Goal: Obtain resource: Obtain resource

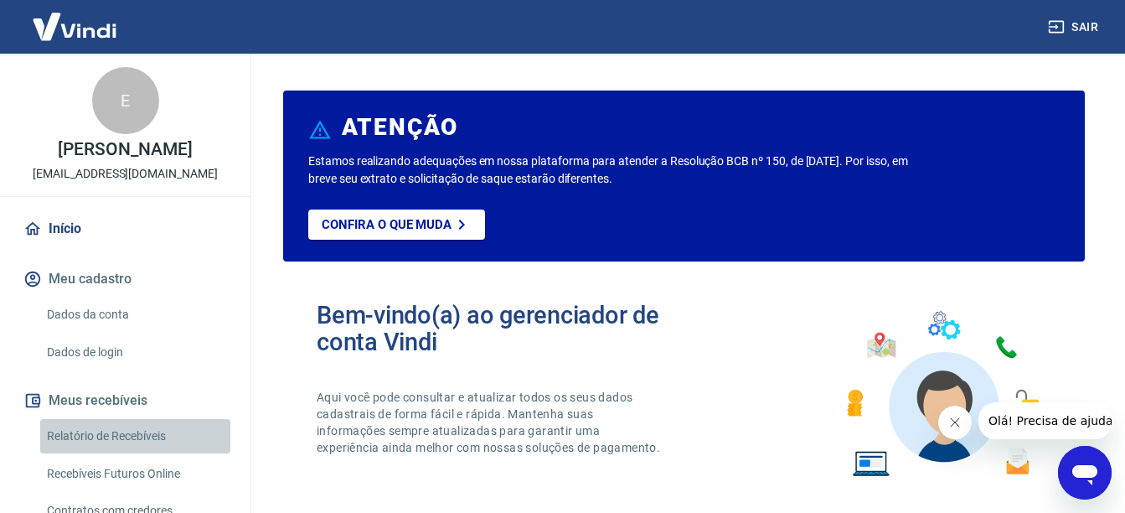
click at [153, 429] on link "Relatório de Recebíveis" at bounding box center [135, 436] width 190 height 34
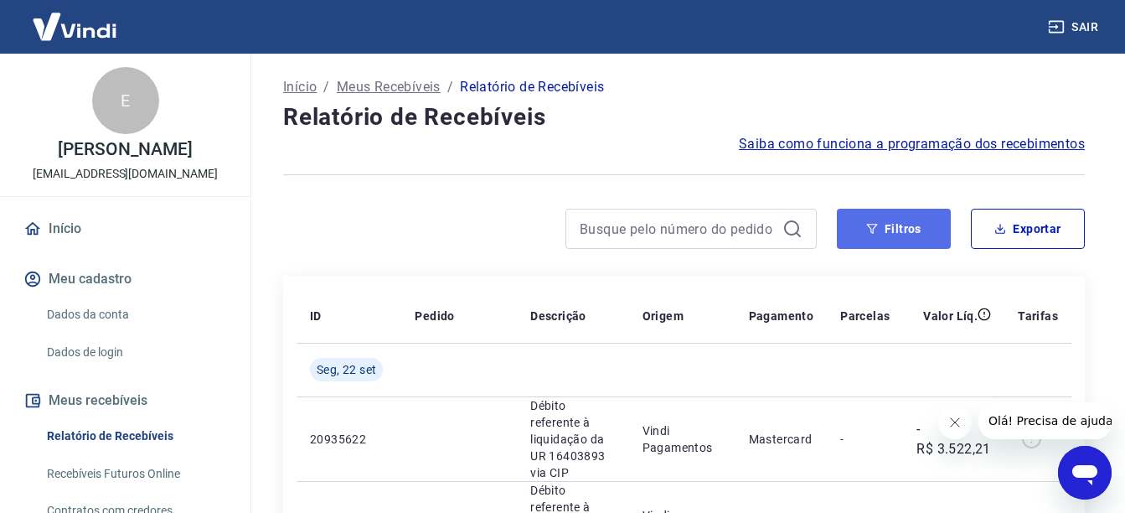
click at [887, 231] on button "Filtros" at bounding box center [894, 229] width 114 height 40
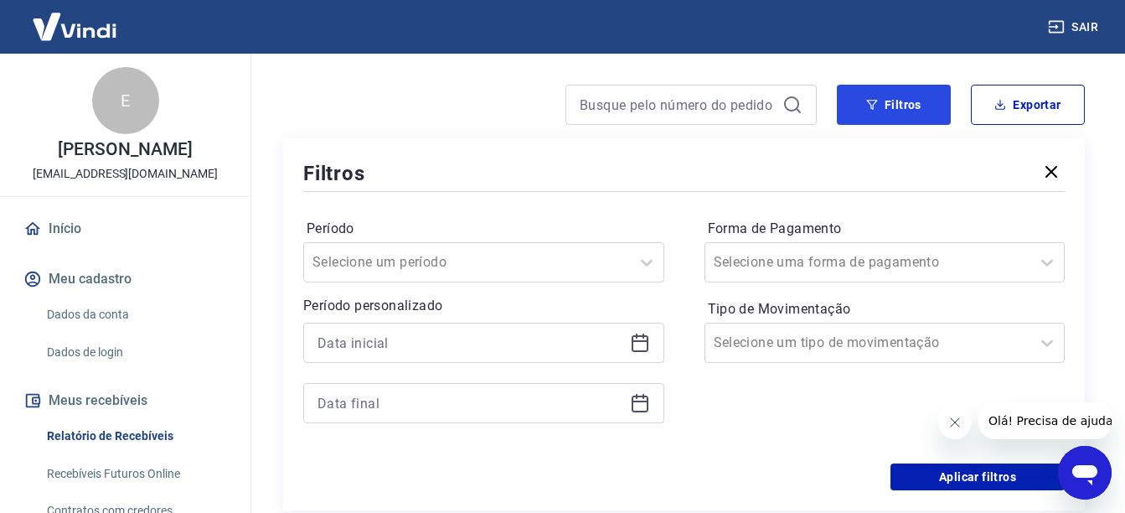
scroll to position [134, 0]
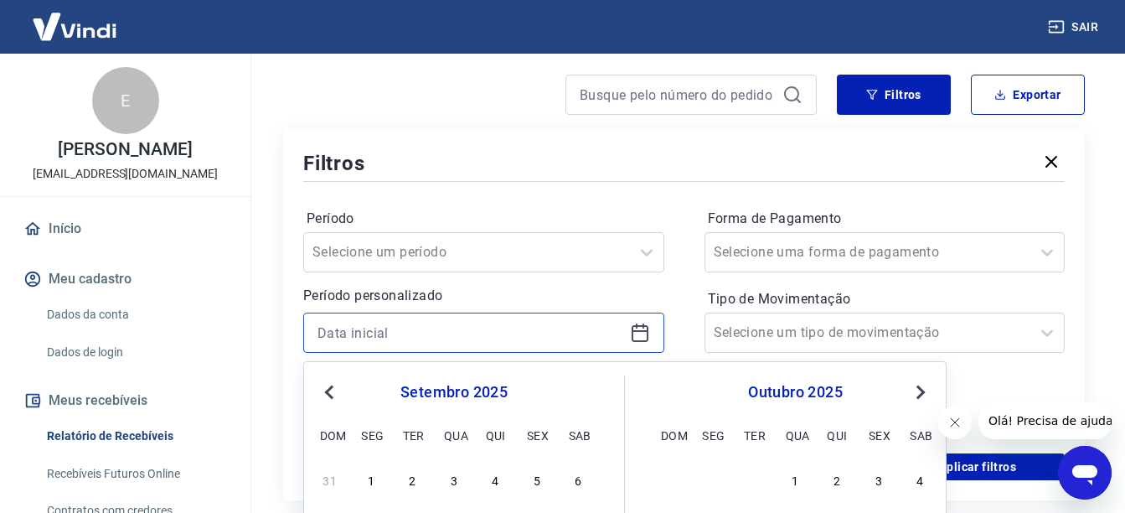
click at [473, 338] on input at bounding box center [470, 332] width 306 height 25
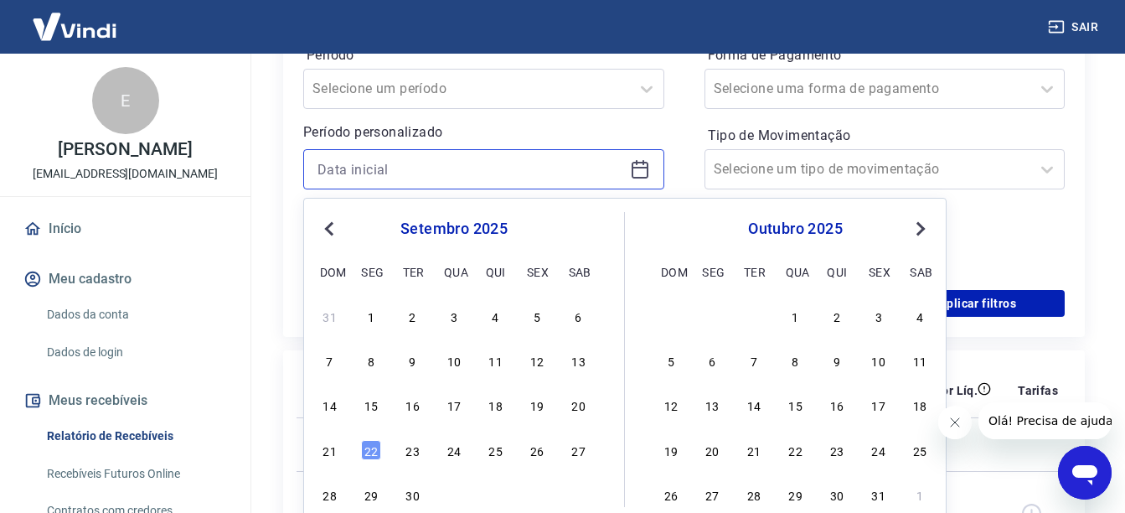
scroll to position [301, 0]
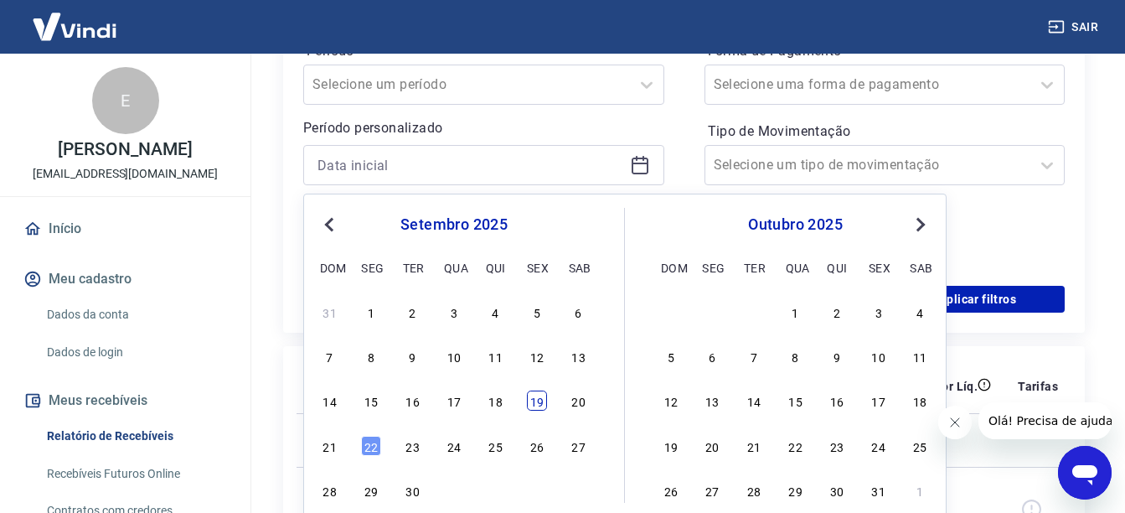
click at [536, 395] on div "19" at bounding box center [537, 400] width 20 height 20
click at [536, 395] on th "Descrição" at bounding box center [573, 386] width 112 height 54
type input "[DATE]"
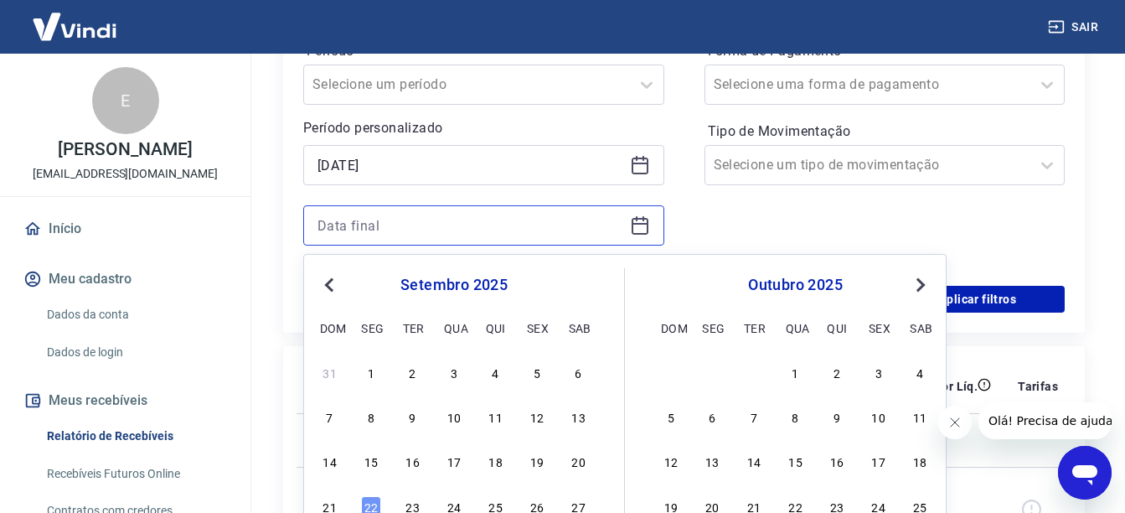
click at [446, 235] on input at bounding box center [470, 225] width 306 height 25
click at [365, 512] on div "22" at bounding box center [371, 506] width 20 height 20
click at [373, 501] on p "20935622" at bounding box center [349, 509] width 78 height 17
type input "[DATE]"
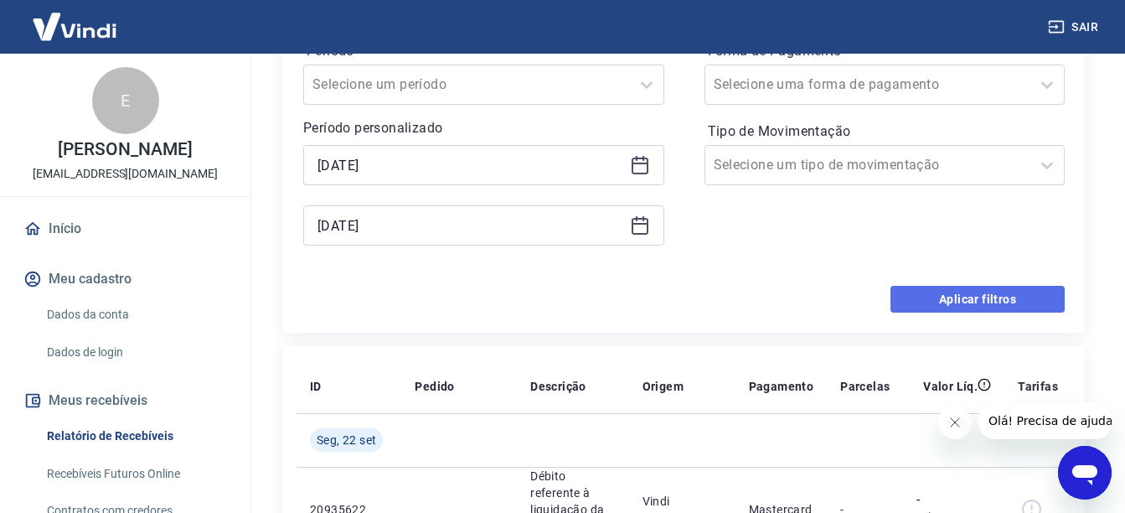
click at [950, 301] on button "Aplicar filtros" at bounding box center [977, 299] width 174 height 27
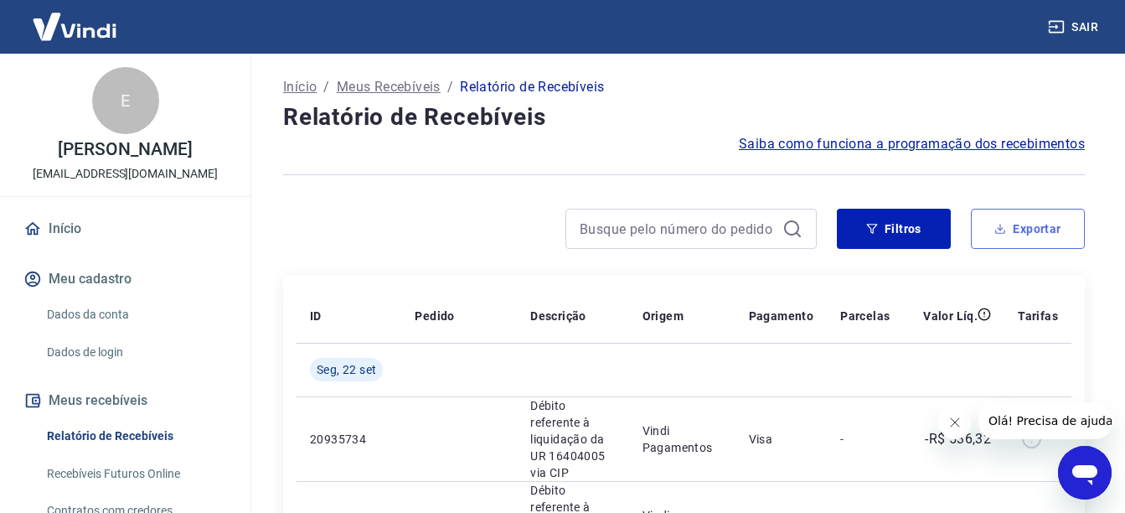
click at [1053, 229] on button "Exportar" at bounding box center [1028, 229] width 114 height 40
type input "[DATE]"
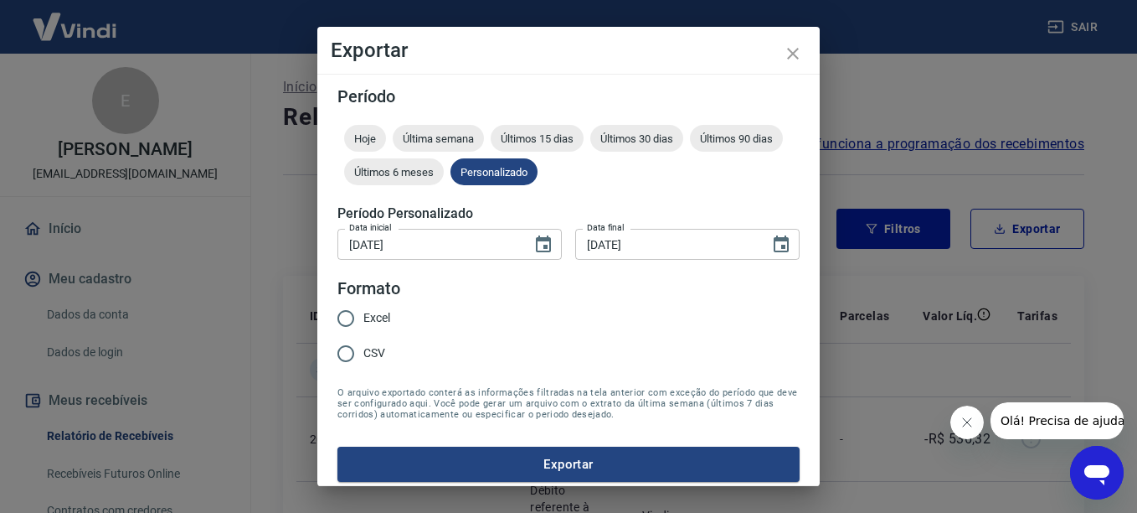
click at [373, 350] on span "CSV" at bounding box center [374, 353] width 22 height 18
click at [363, 350] on input "CSV" at bounding box center [345, 353] width 35 height 35
radio input "true"
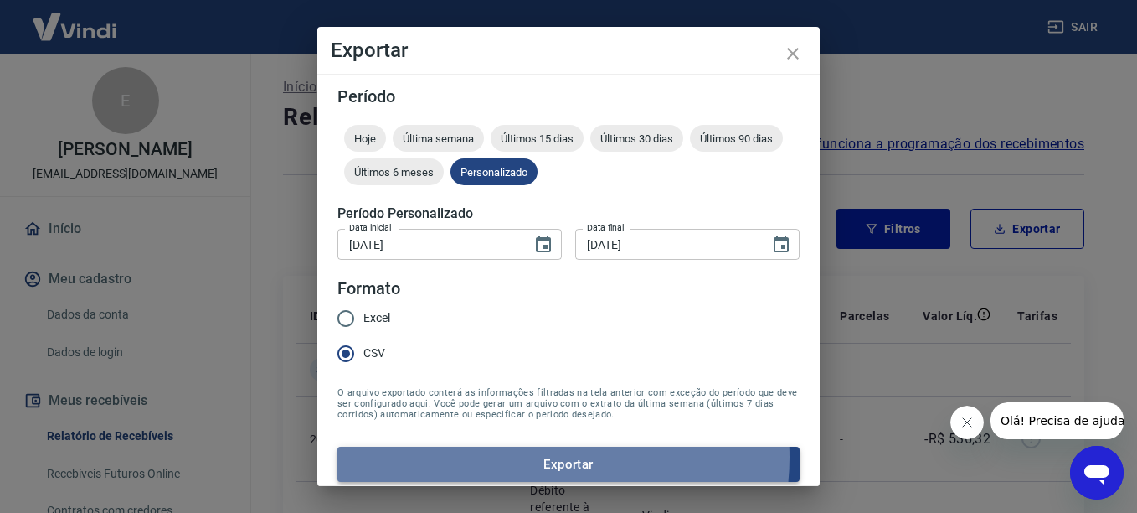
click at [539, 457] on button "Exportar" at bounding box center [568, 463] width 462 height 35
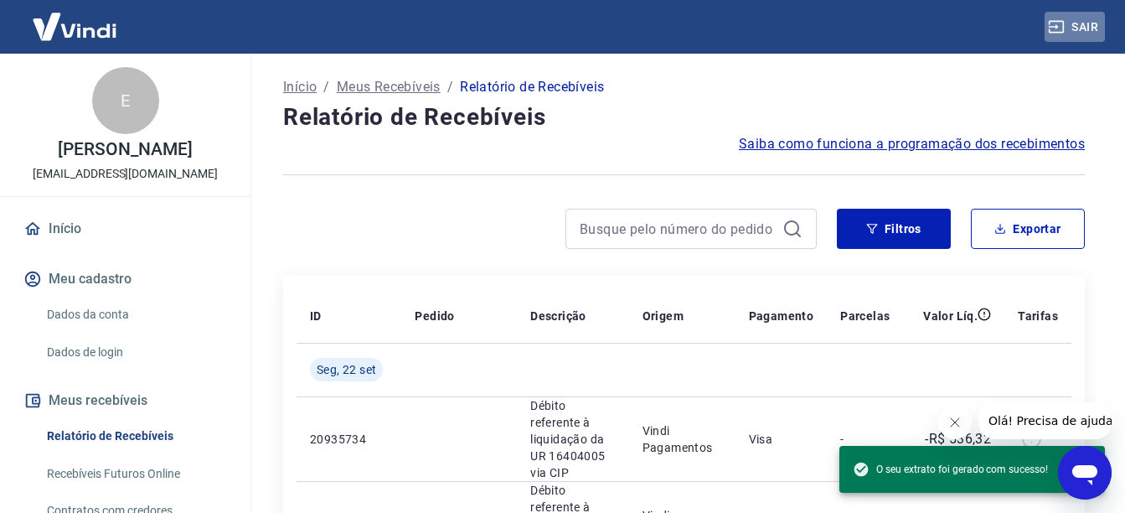
click at [1086, 23] on button "Sair" at bounding box center [1074, 27] width 60 height 31
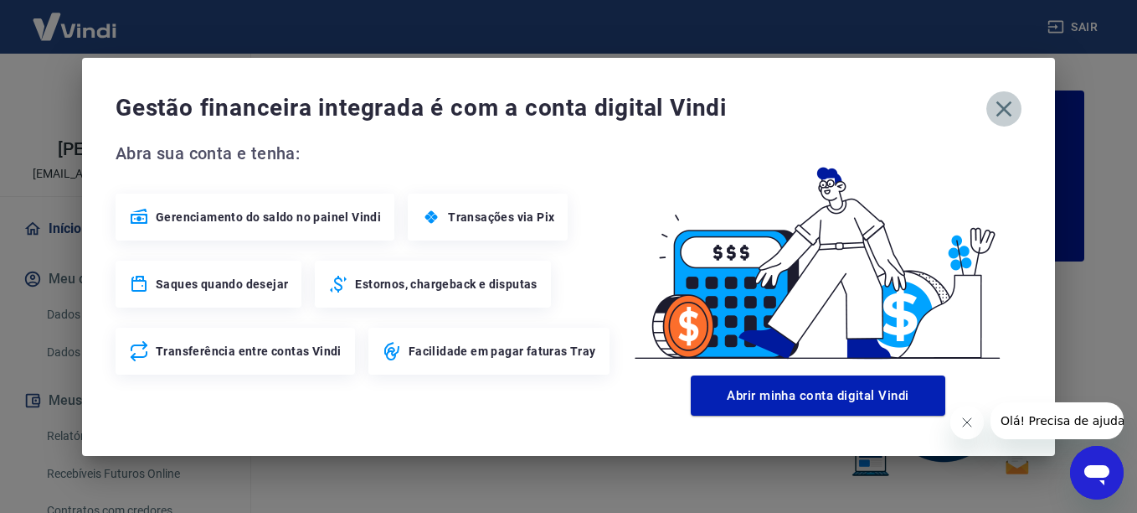
click at [1000, 104] on icon "button" at bounding box center [1005, 108] width 16 height 16
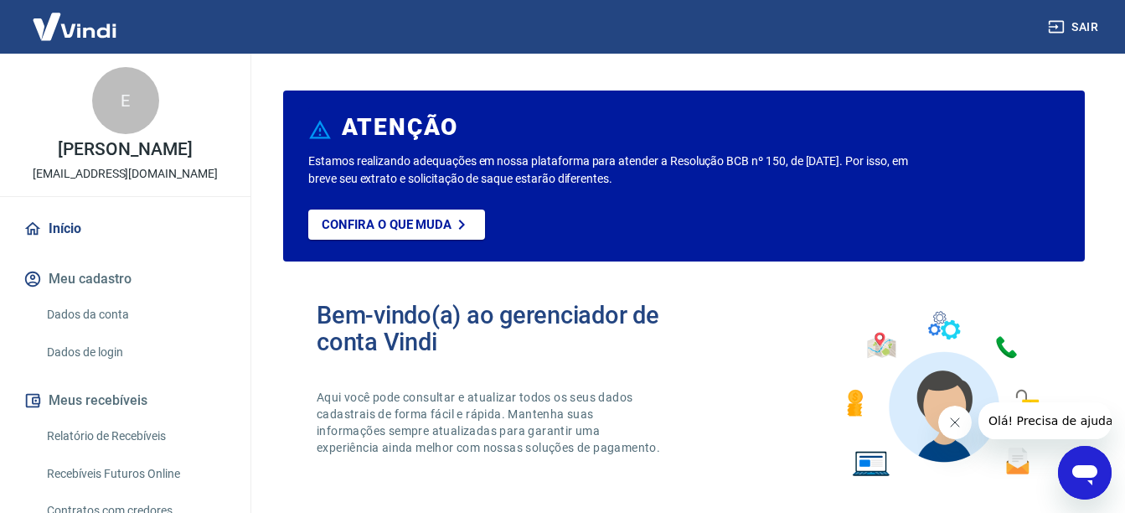
click at [160, 443] on link "Relatório de Recebíveis" at bounding box center [135, 436] width 190 height 34
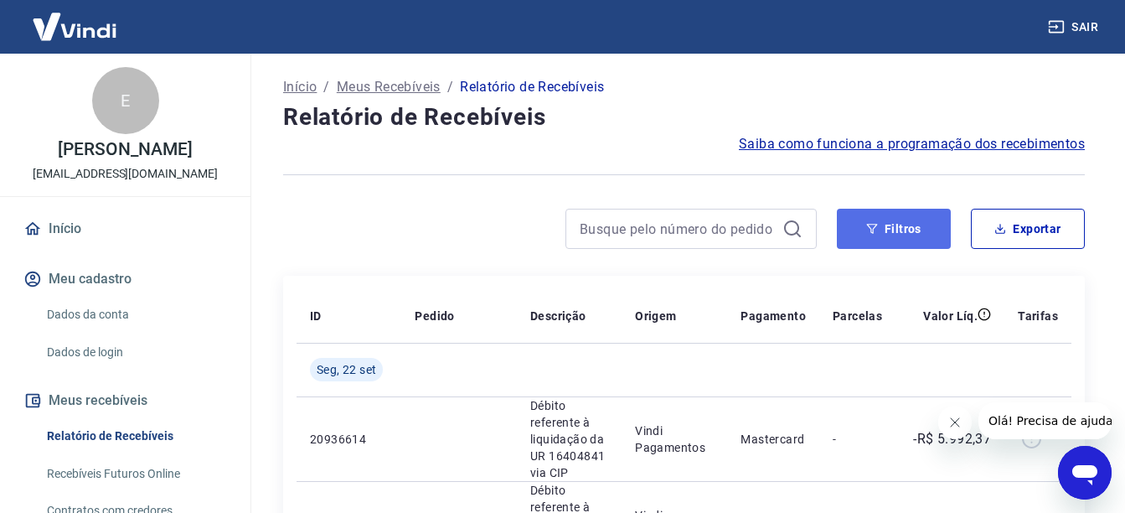
click at [866, 221] on button "Filtros" at bounding box center [894, 229] width 114 height 40
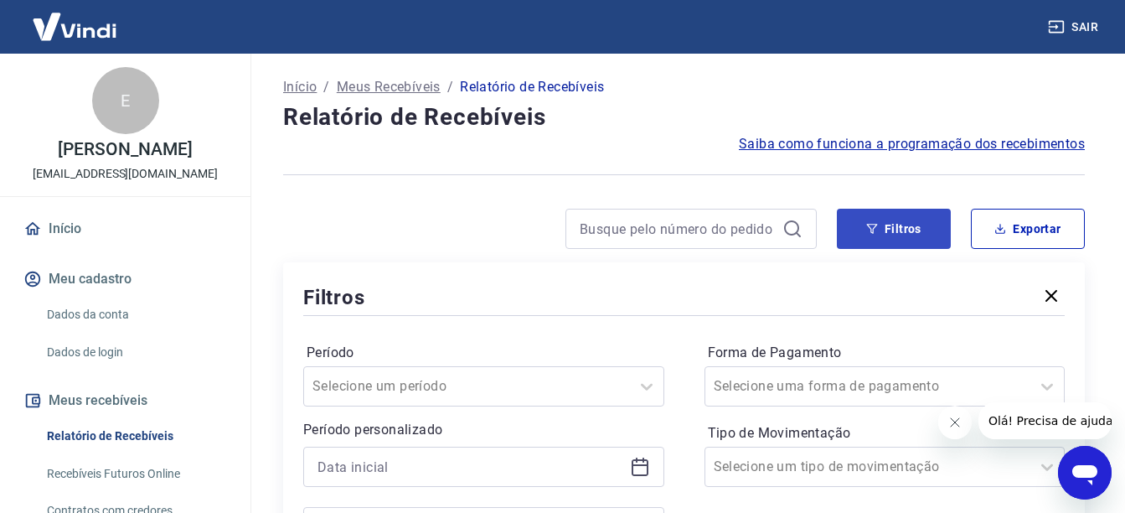
drag, startPoint x: 870, startPoint y: 208, endPoint x: 870, endPoint y: 229, distance: 21.8
click at [870, 229] on icon "button" at bounding box center [872, 229] width 12 height 12
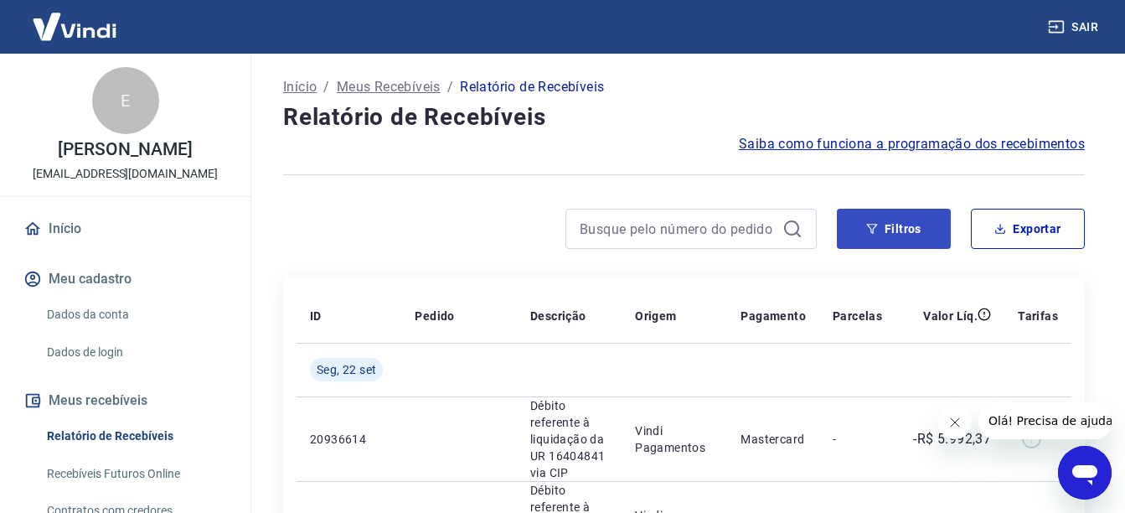
click at [847, 245] on div "Filtros Exportar" at bounding box center [683, 236] width 801 height 54
drag, startPoint x: 847, startPoint y: 245, endPoint x: 854, endPoint y: 234, distance: 12.8
click at [854, 234] on button "Filtros" at bounding box center [894, 229] width 114 height 40
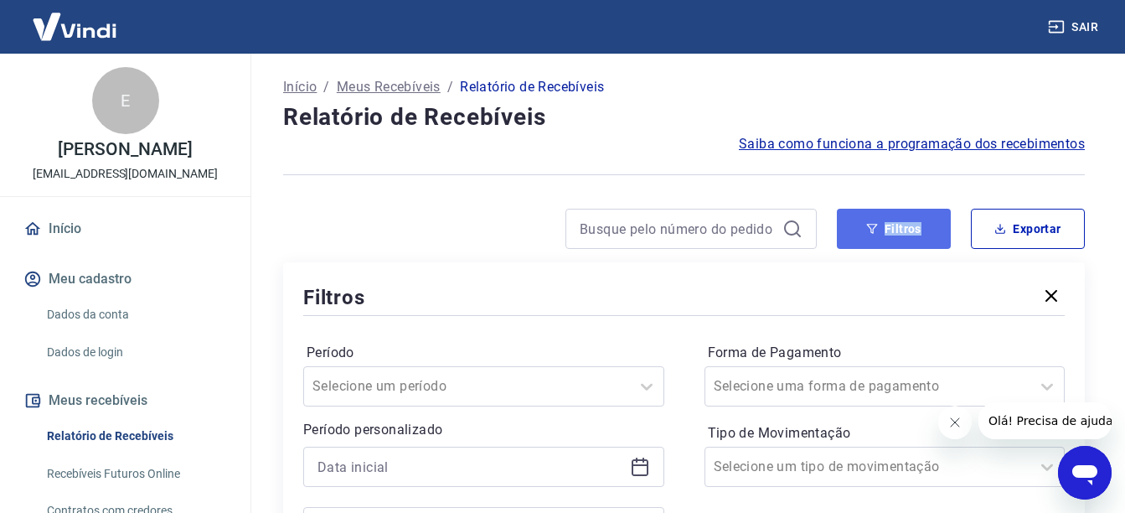
click at [854, 234] on button "Filtros" at bounding box center [894, 229] width 114 height 40
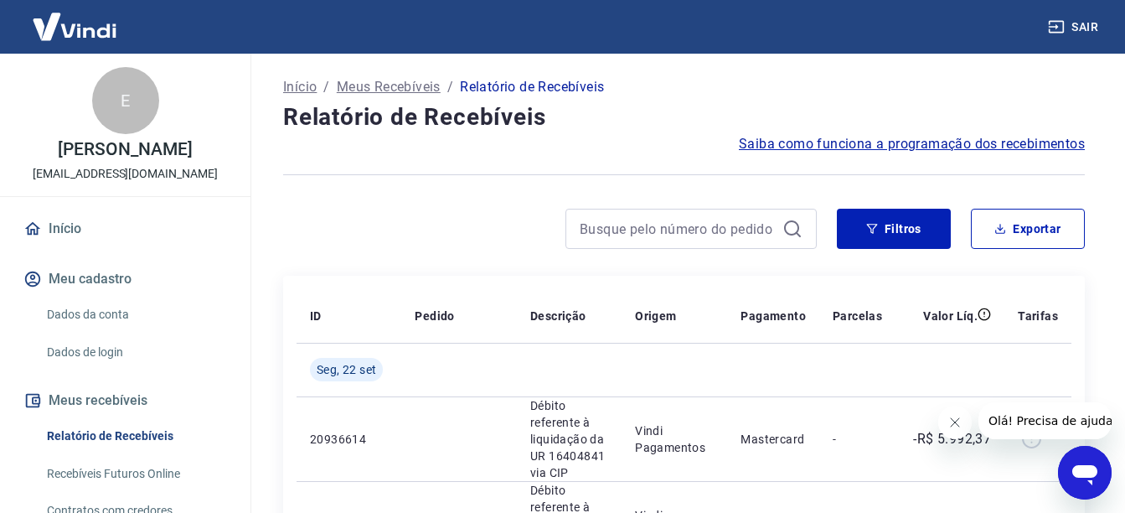
click at [868, 250] on div "Filtros Exportar" at bounding box center [683, 236] width 801 height 54
click at [868, 237] on button "Filtros" at bounding box center [894, 229] width 114 height 40
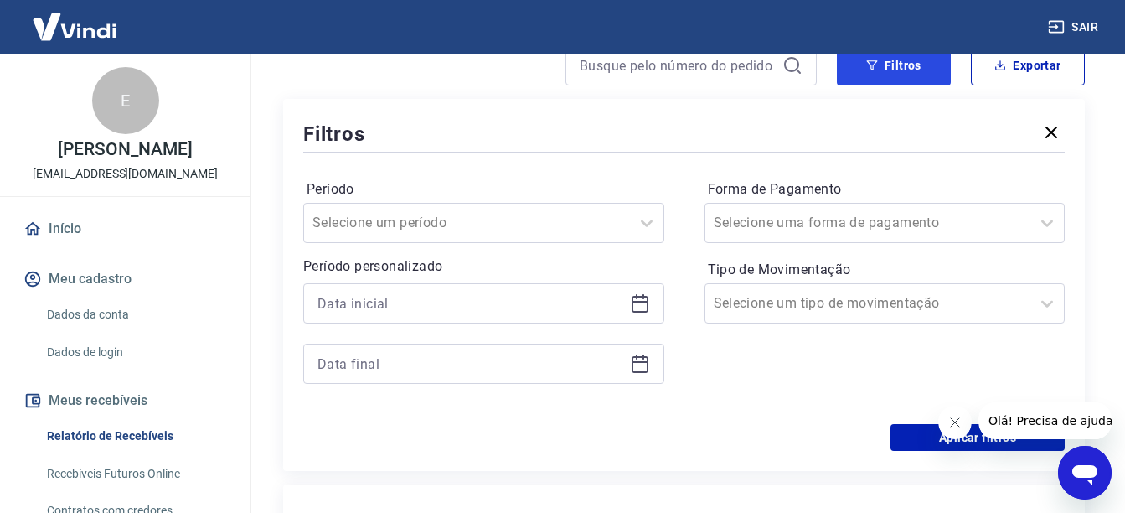
scroll to position [201, 0]
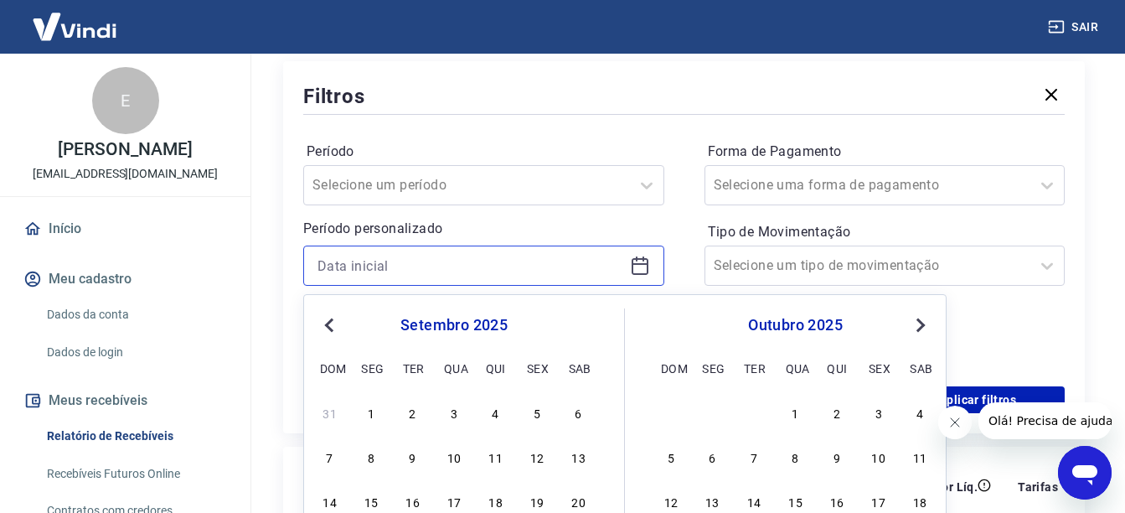
click at [431, 260] on input at bounding box center [470, 265] width 306 height 25
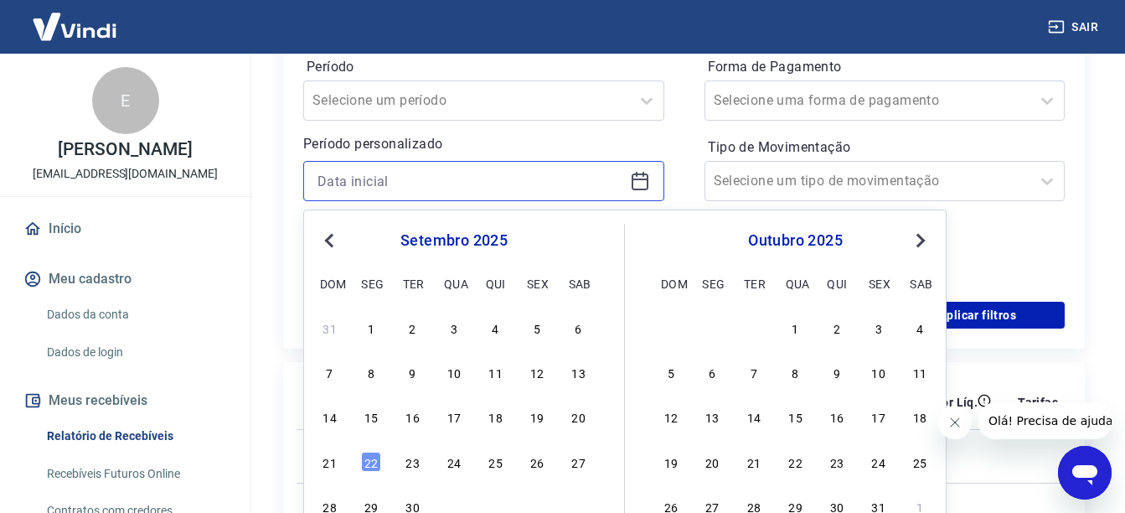
scroll to position [335, 0]
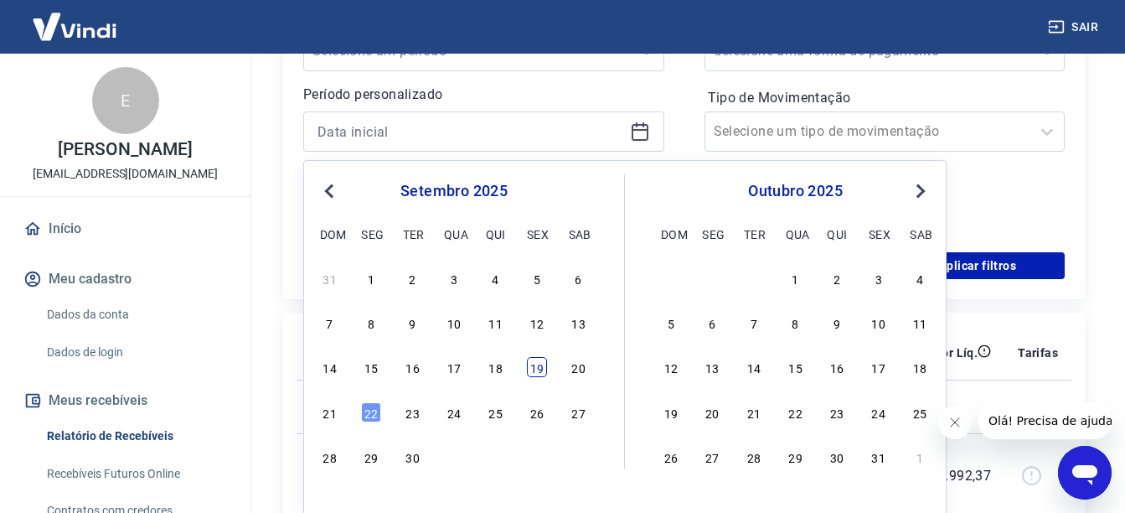
click at [543, 377] on div "19" at bounding box center [537, 367] width 20 height 20
type input "[DATE]"
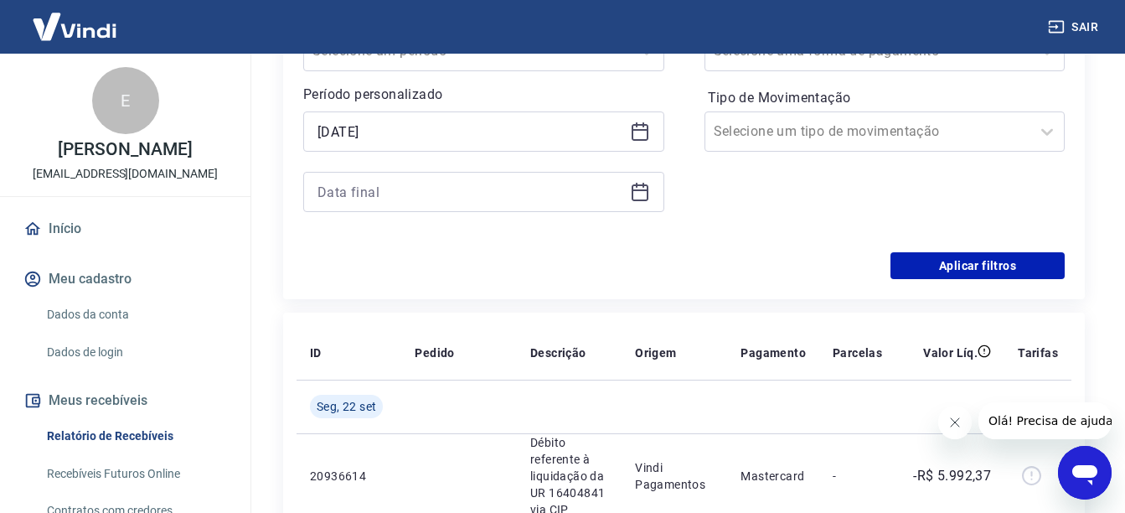
click at [543, 377] on th "Descrição" at bounding box center [569, 353] width 105 height 54
click at [440, 171] on div "Selected date: sexta-feira, 19 de setembro de 2025 19/09/2025" at bounding box center [483, 161] width 361 height 100
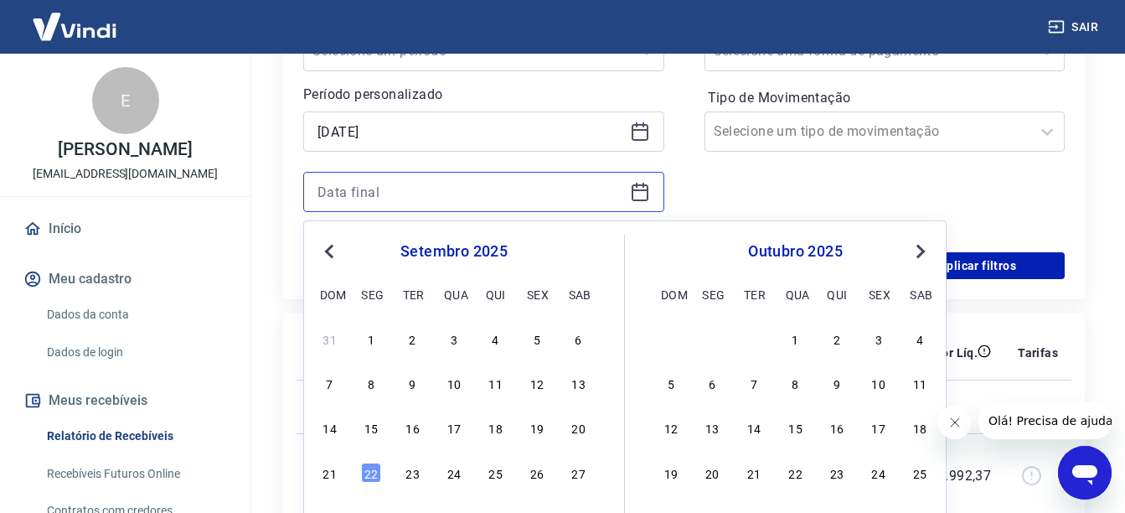
click at [433, 180] on input at bounding box center [470, 191] width 306 height 25
click at [367, 472] on div "22" at bounding box center [371, 472] width 20 height 20
type input "[DATE]"
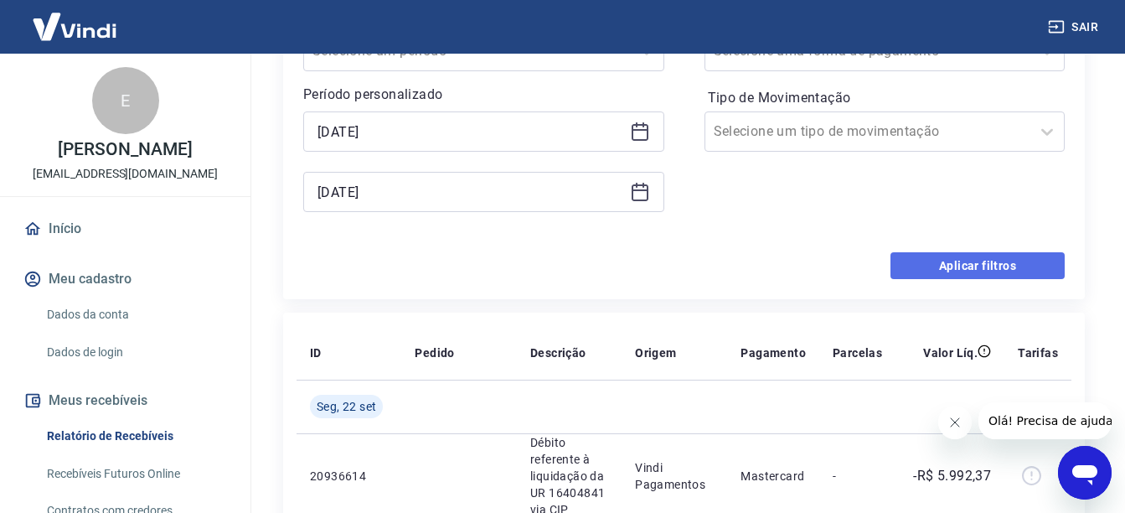
click at [970, 276] on button "Aplicar filtros" at bounding box center [977, 265] width 174 height 27
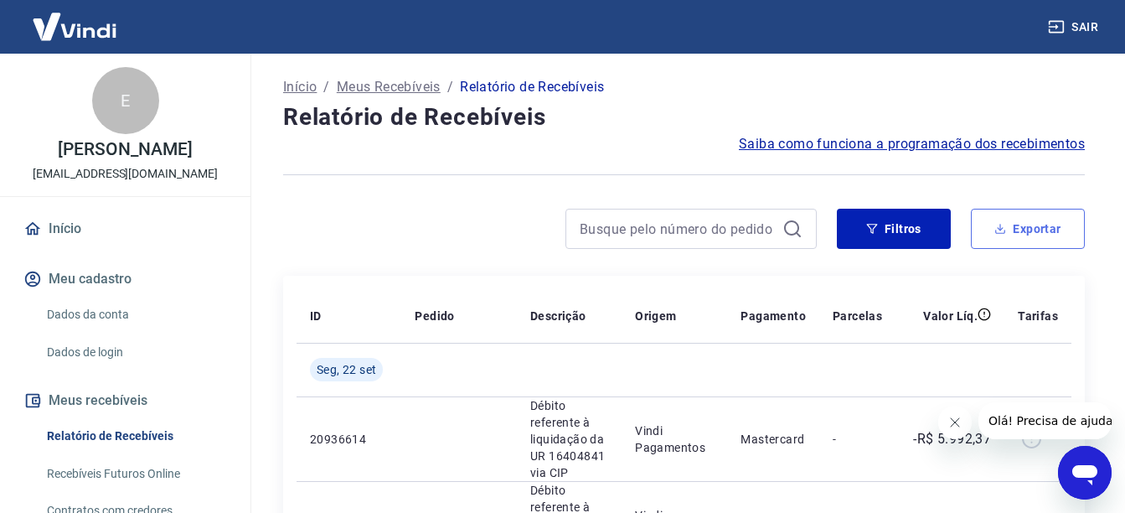
click at [1022, 231] on button "Exportar" at bounding box center [1028, 229] width 114 height 40
type input "[DATE]"
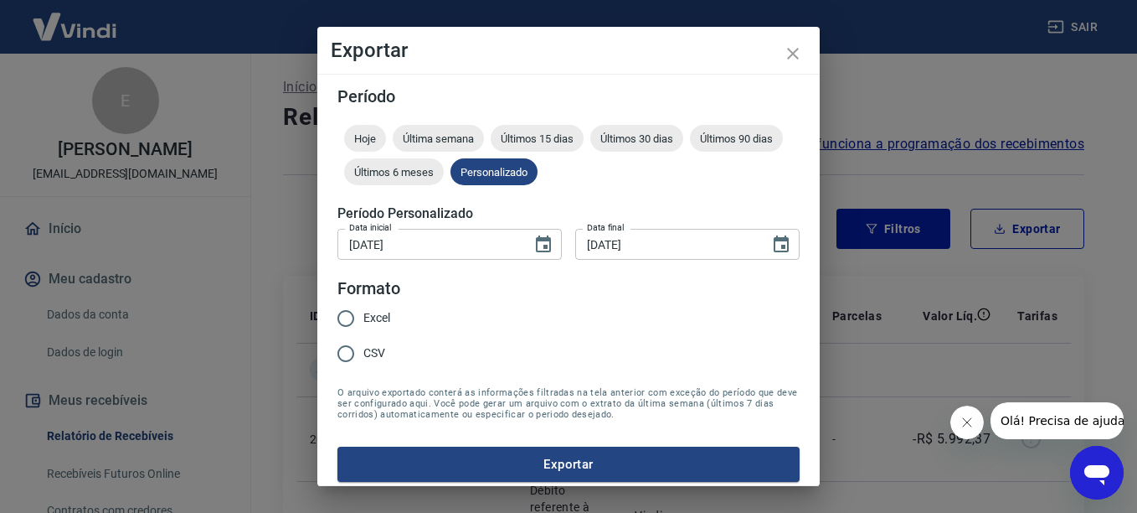
click at [384, 363] on label "CSV" at bounding box center [359, 353] width 62 height 35
click at [363, 363] on input "CSV" at bounding box center [345, 353] width 35 height 35
radio input "true"
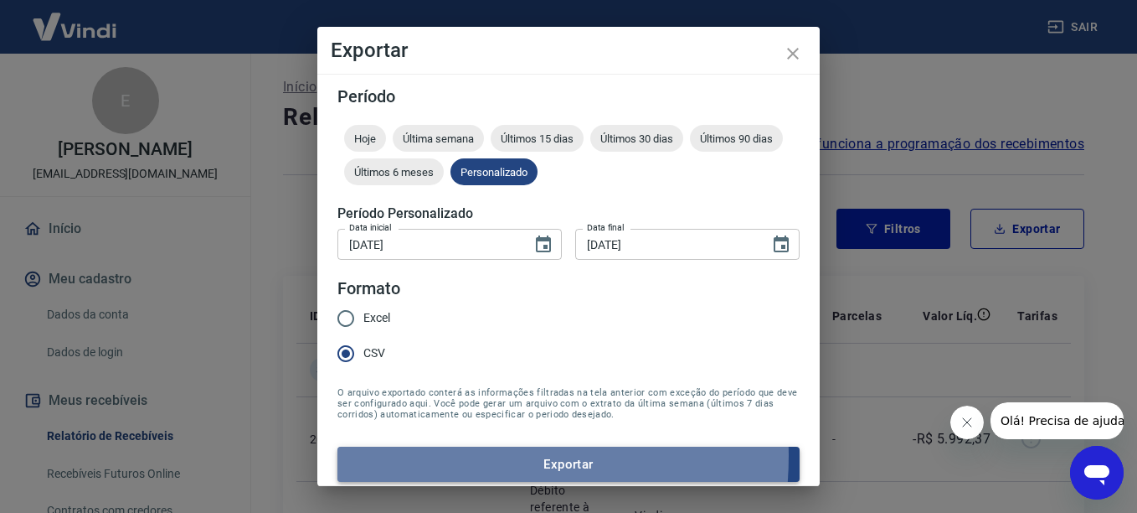
click at [449, 456] on button "Exportar" at bounding box center [568, 463] width 462 height 35
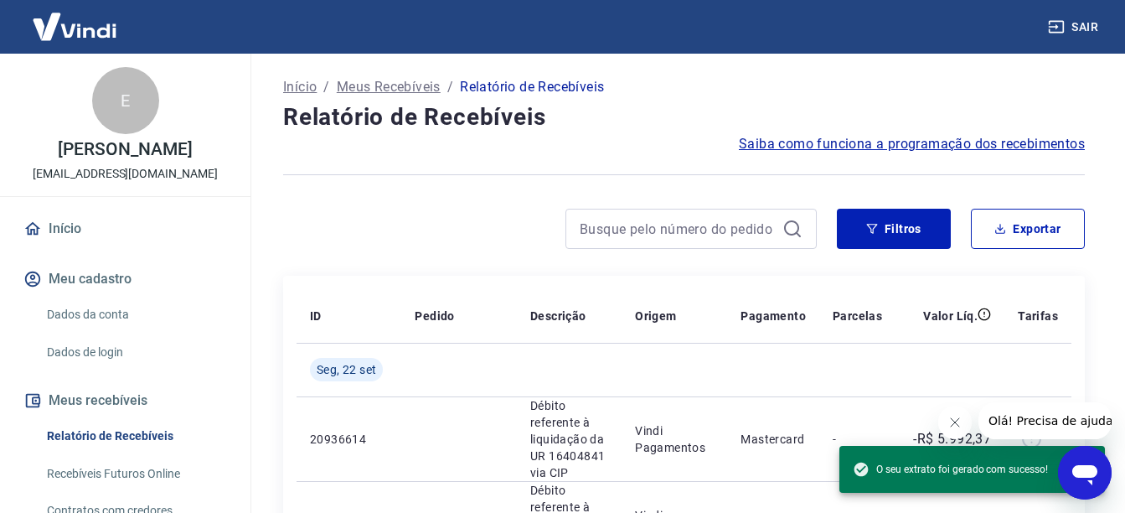
click at [554, 186] on div at bounding box center [683, 174] width 801 height 41
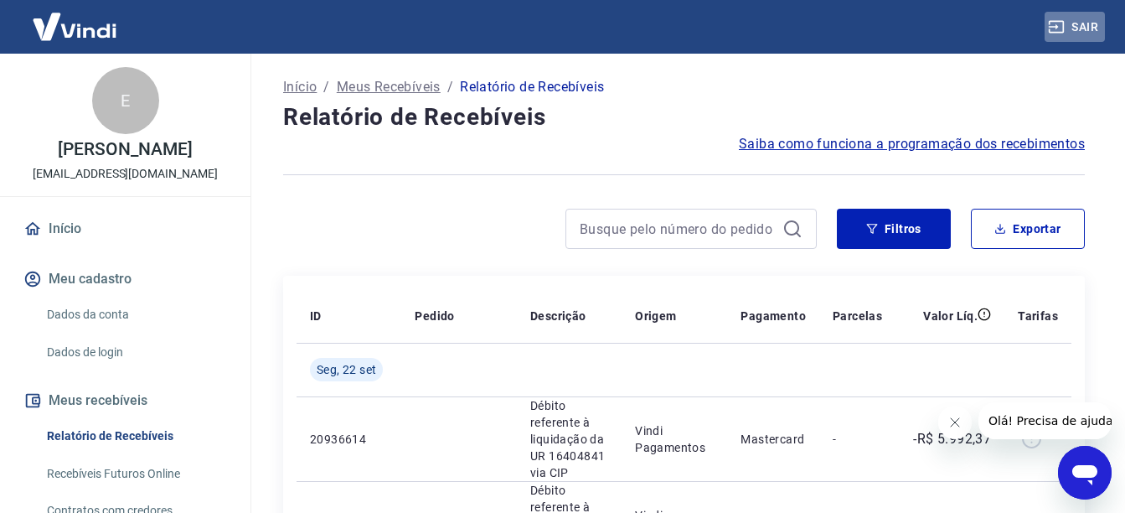
click at [1061, 29] on icon "button" at bounding box center [1056, 26] width 17 height 17
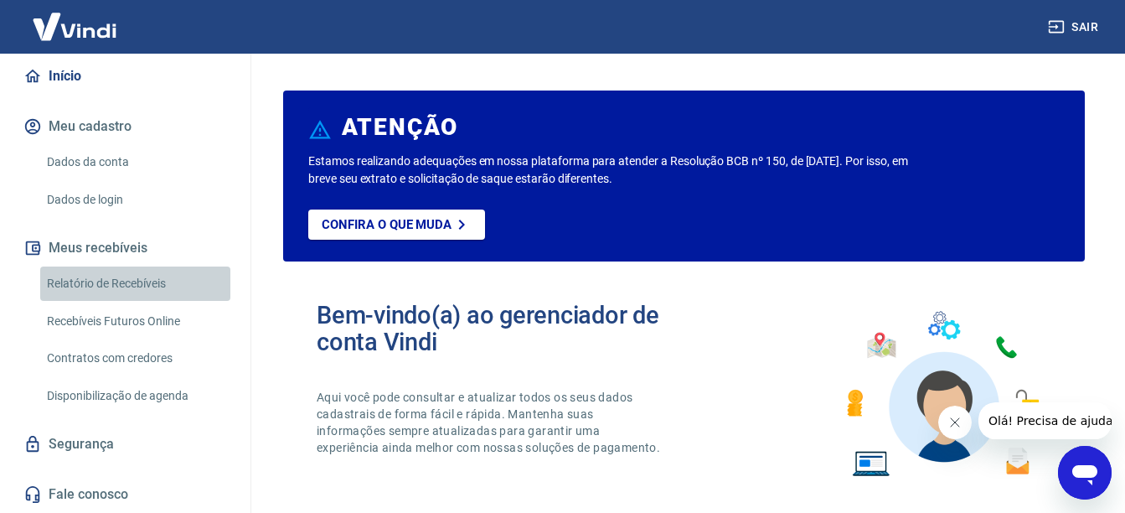
click at [187, 277] on link "Relatório de Recebíveis" at bounding box center [135, 283] width 190 height 34
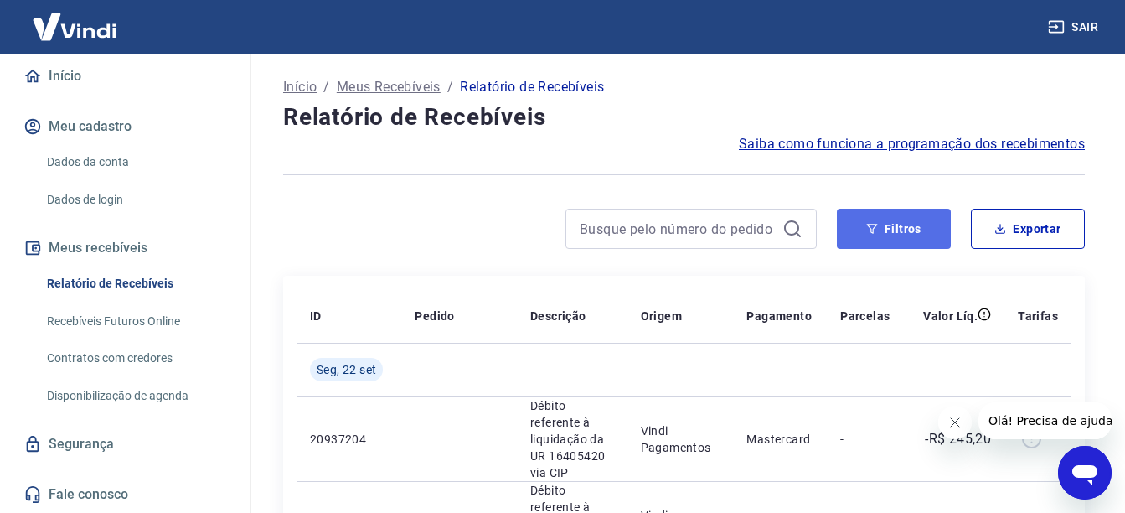
click at [908, 223] on button "Filtros" at bounding box center [894, 229] width 114 height 40
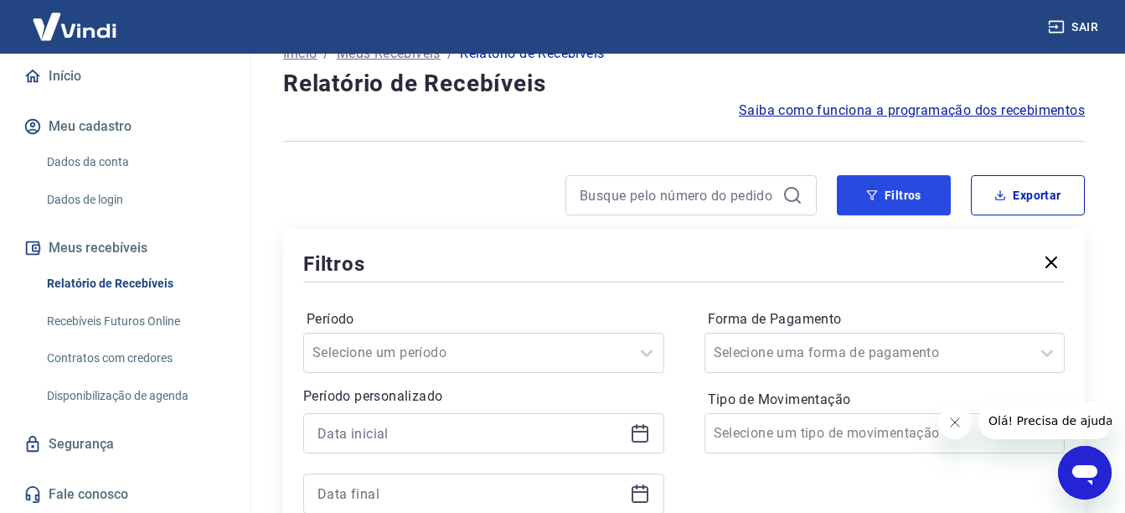
scroll to position [67, 0]
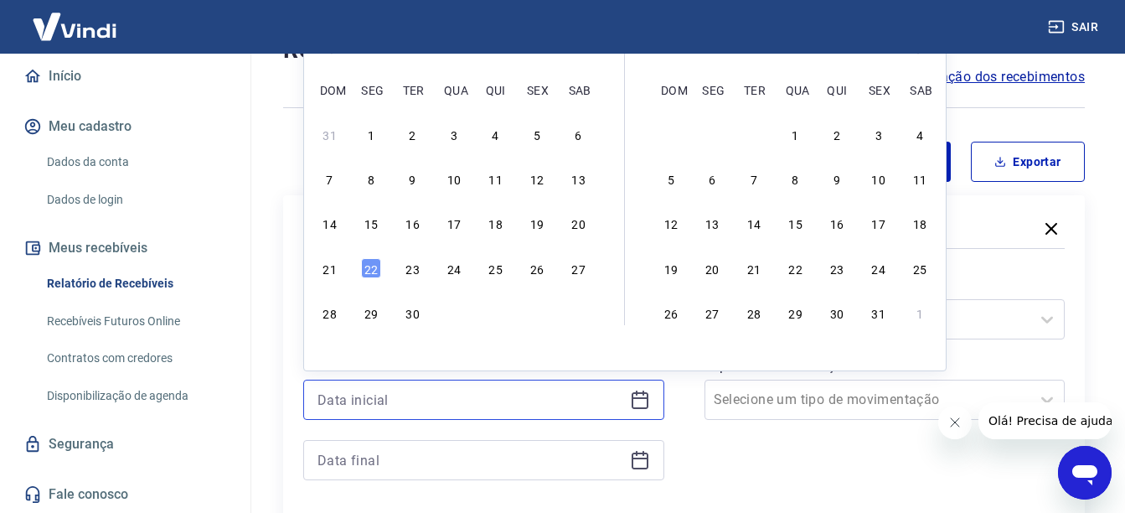
click at [510, 409] on input at bounding box center [470, 399] width 306 height 25
click at [538, 225] on div "19" at bounding box center [537, 223] width 20 height 20
click at [536, 219] on div "Filtros" at bounding box center [683, 229] width 761 height 29
type input "[DATE]"
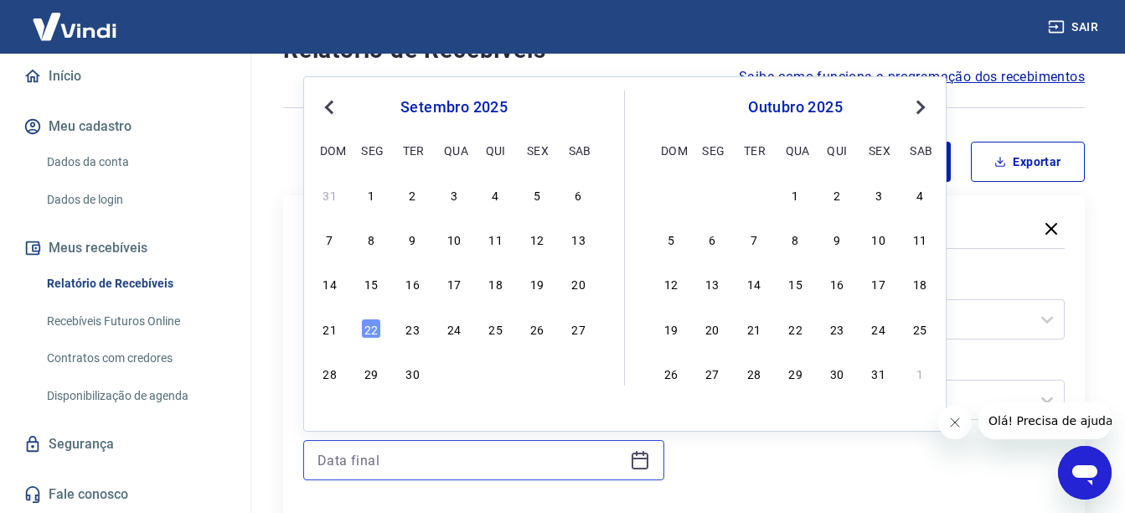
click at [439, 461] on input at bounding box center [470, 459] width 306 height 25
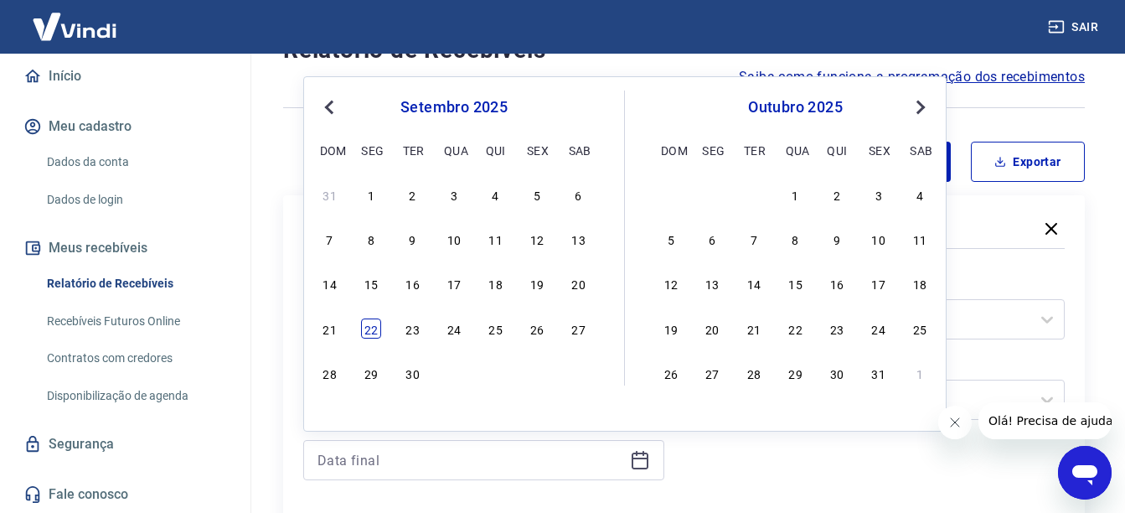
click at [376, 323] on div "22" at bounding box center [371, 328] width 20 height 20
click at [376, 323] on div "Selecione um período" at bounding box center [483, 319] width 361 height 40
type input "[DATE]"
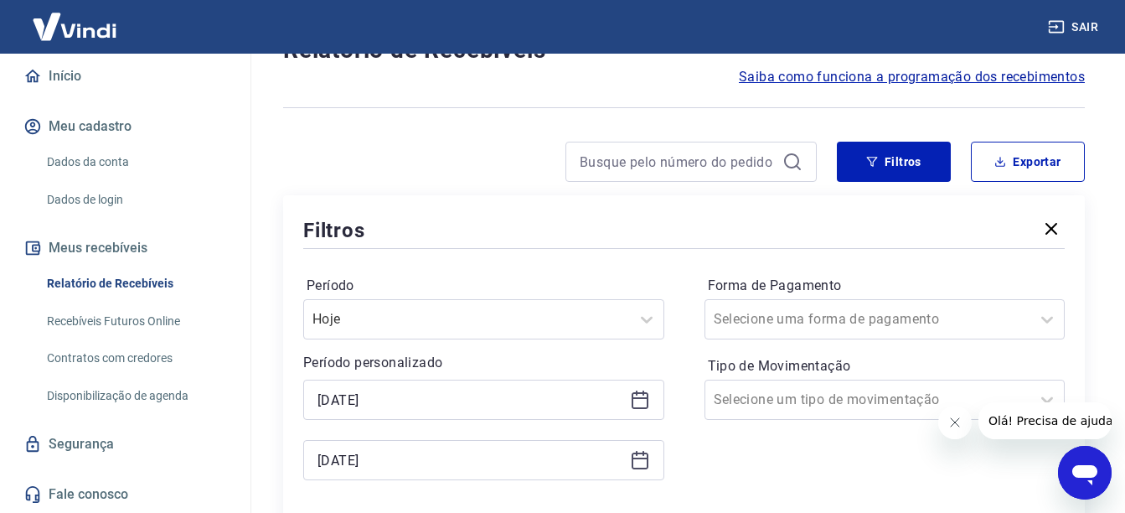
scroll to position [145, 0]
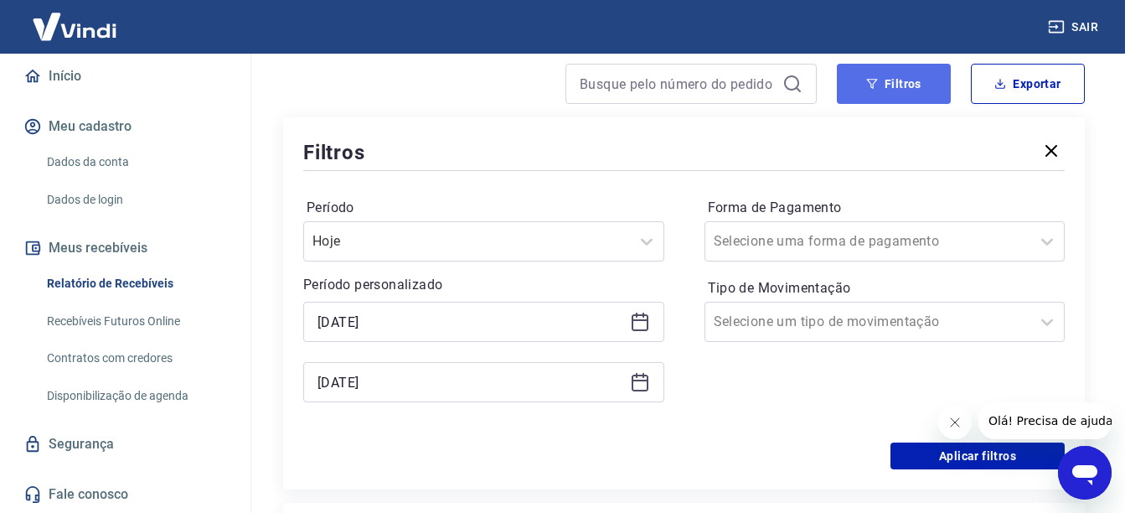
click at [895, 90] on button "Filtros" at bounding box center [894, 84] width 114 height 40
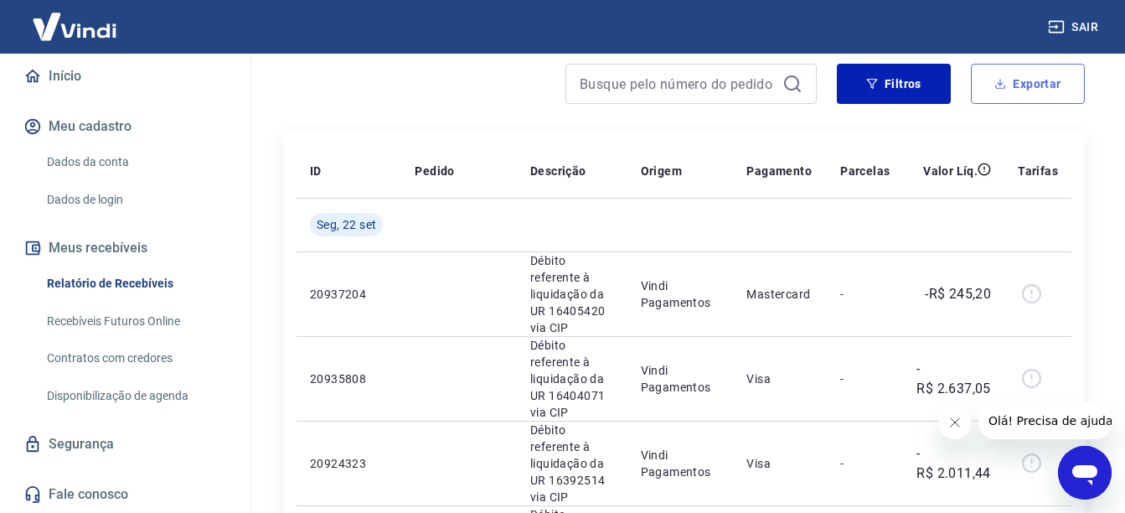
click at [1035, 70] on button "Exportar" at bounding box center [1028, 84] width 114 height 40
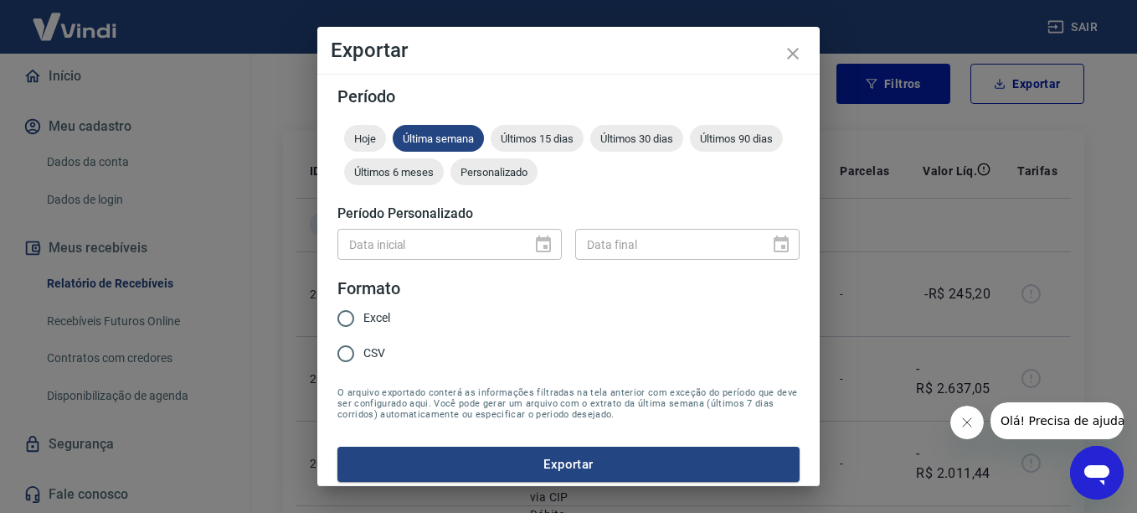
click at [376, 364] on label "CSV" at bounding box center [359, 353] width 62 height 35
click at [363, 364] on input "CSV" at bounding box center [345, 353] width 35 height 35
radio input "true"
click at [786, 60] on icon "close" at bounding box center [793, 54] width 20 height 20
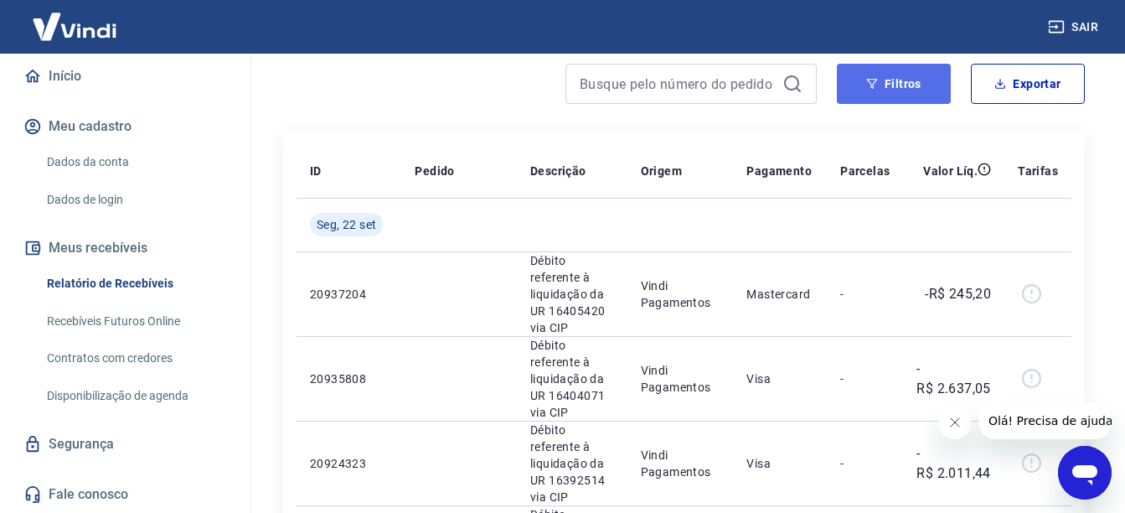
click at [908, 90] on button "Filtros" at bounding box center [894, 84] width 114 height 40
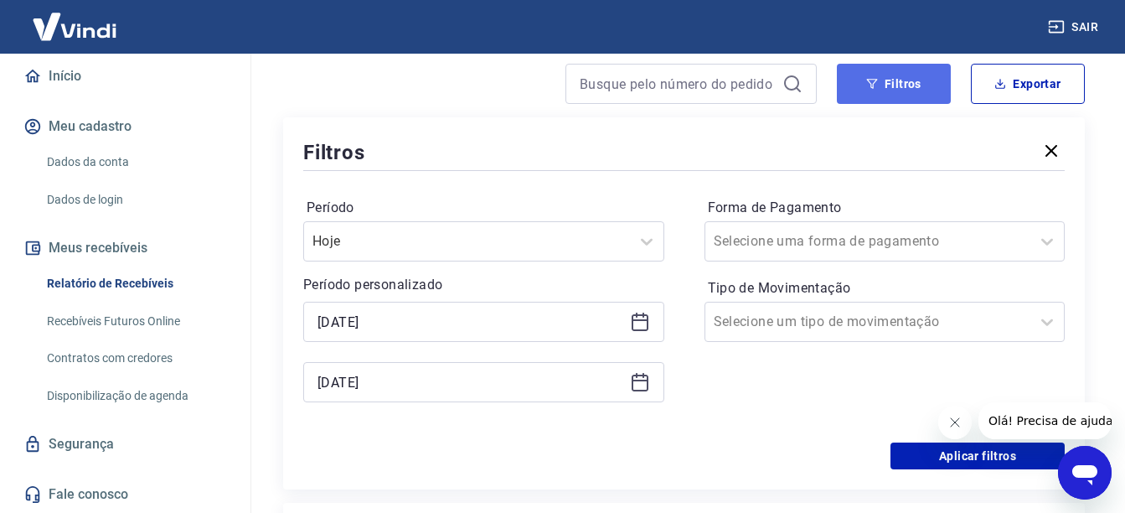
click at [908, 90] on button "Filtros" at bounding box center [894, 84] width 114 height 40
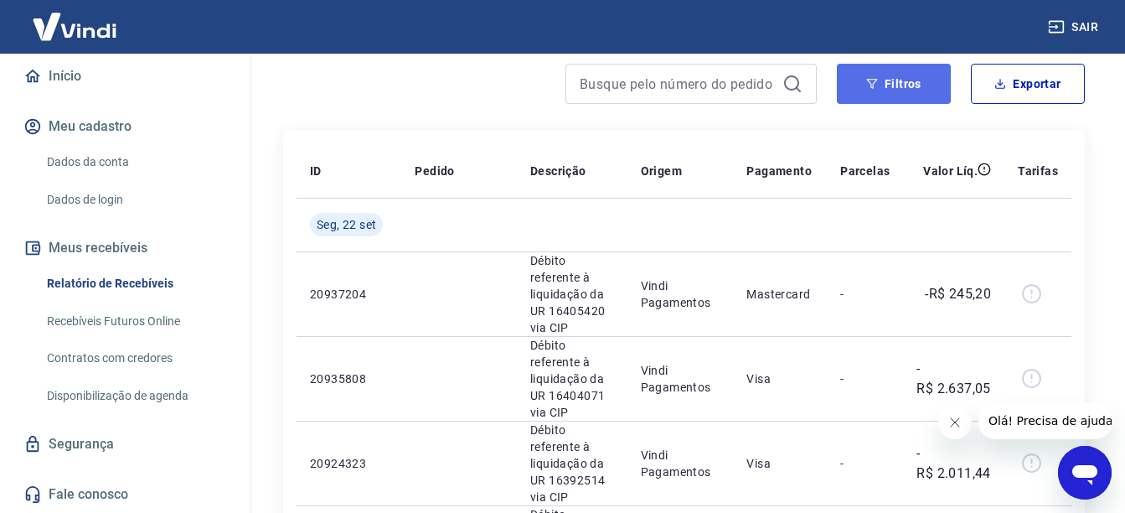
click at [882, 73] on button "Filtros" at bounding box center [894, 84] width 114 height 40
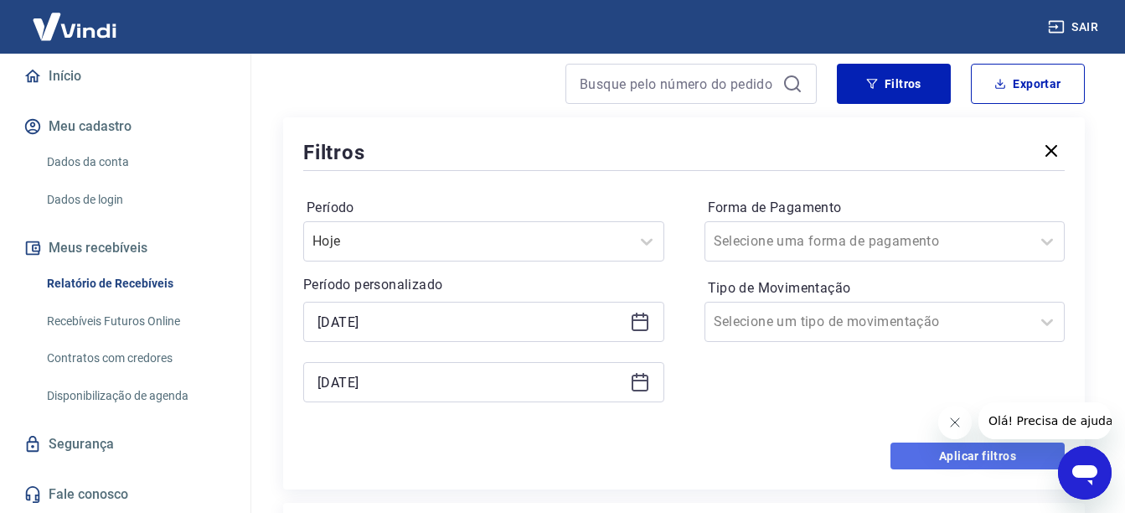
click at [906, 458] on button "Aplicar filtros" at bounding box center [977, 455] width 174 height 27
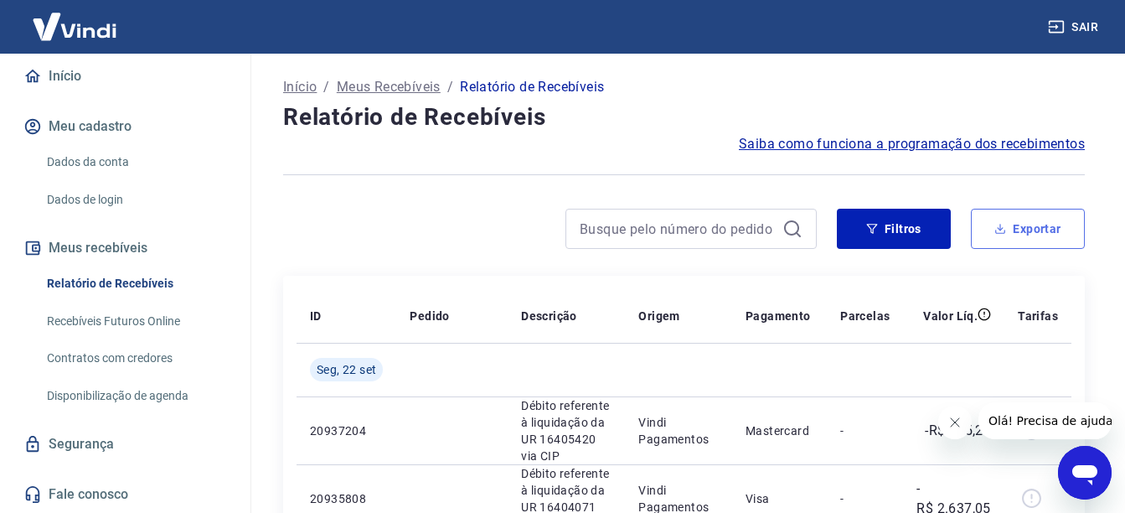
click at [1002, 243] on button "Exportar" at bounding box center [1028, 229] width 114 height 40
type input "[DATE]"
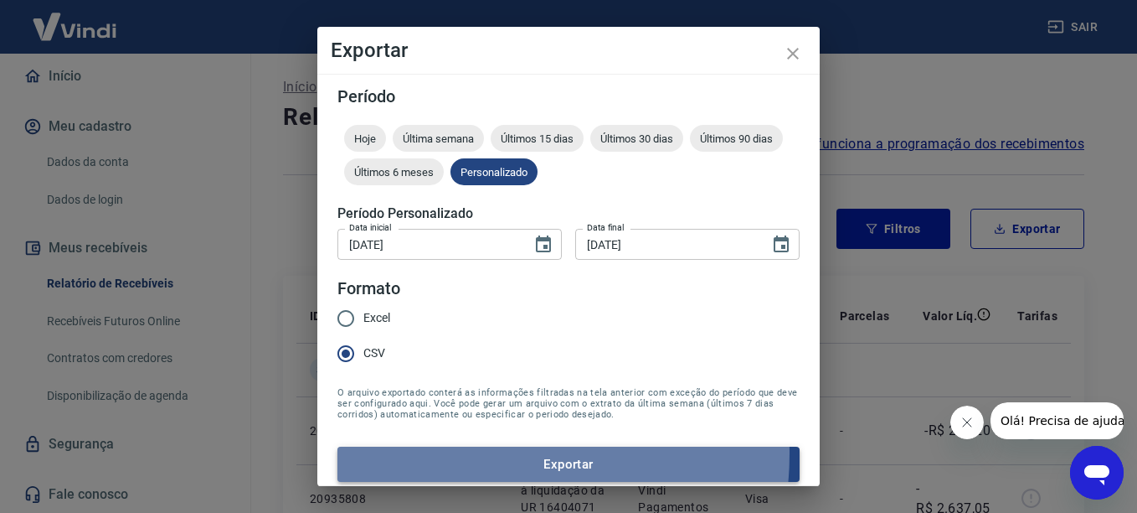
click at [469, 454] on button "Exportar" at bounding box center [568, 463] width 462 height 35
